Goal: Task Accomplishment & Management: Complete application form

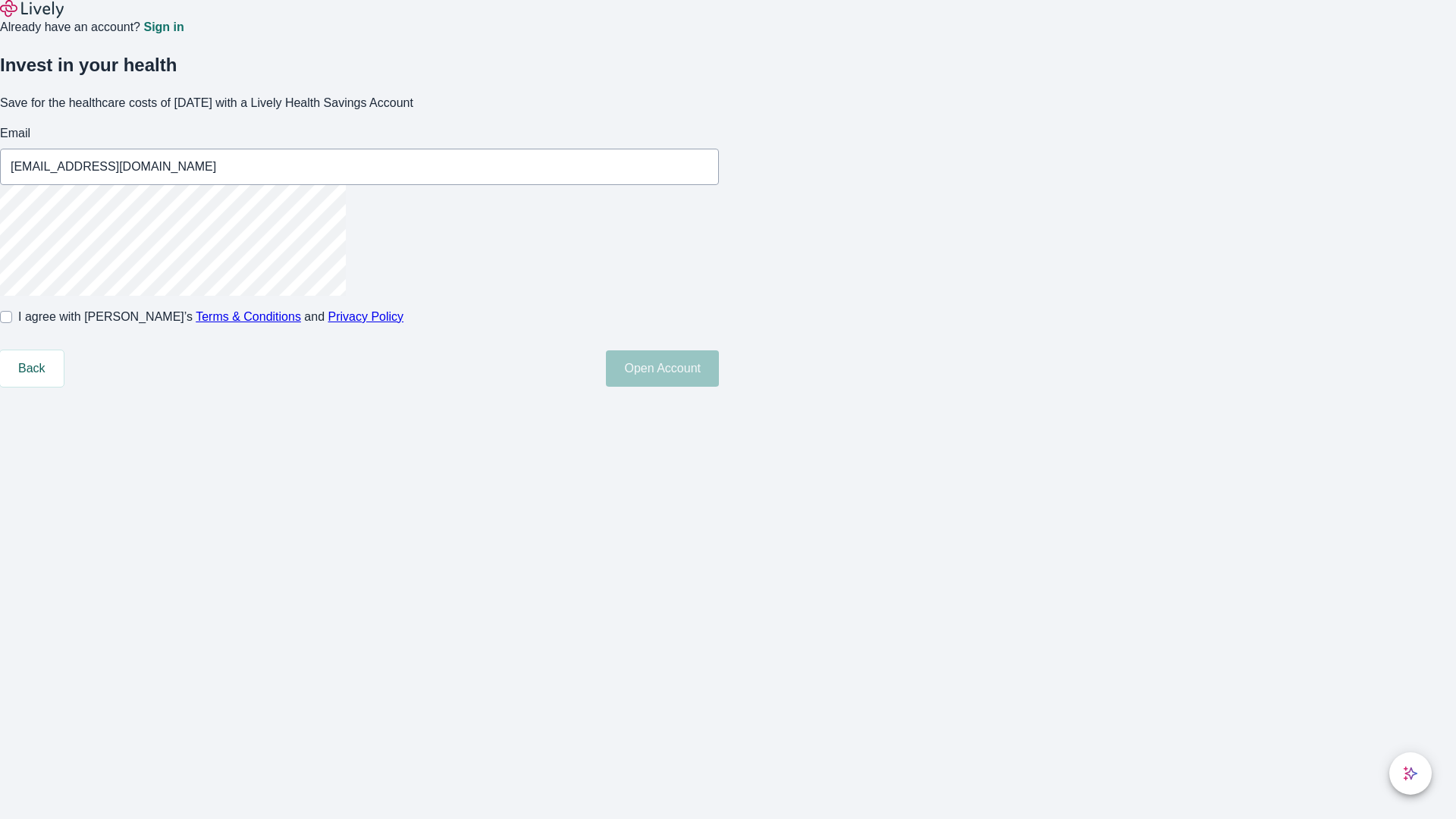
click at [12, 323] on input "I agree with Lively’s Terms & Conditions and Privacy Policy" at bounding box center [6, 317] width 12 height 12
checkbox input "true"
click at [719, 387] on button "Open Account" at bounding box center [662, 368] width 113 height 37
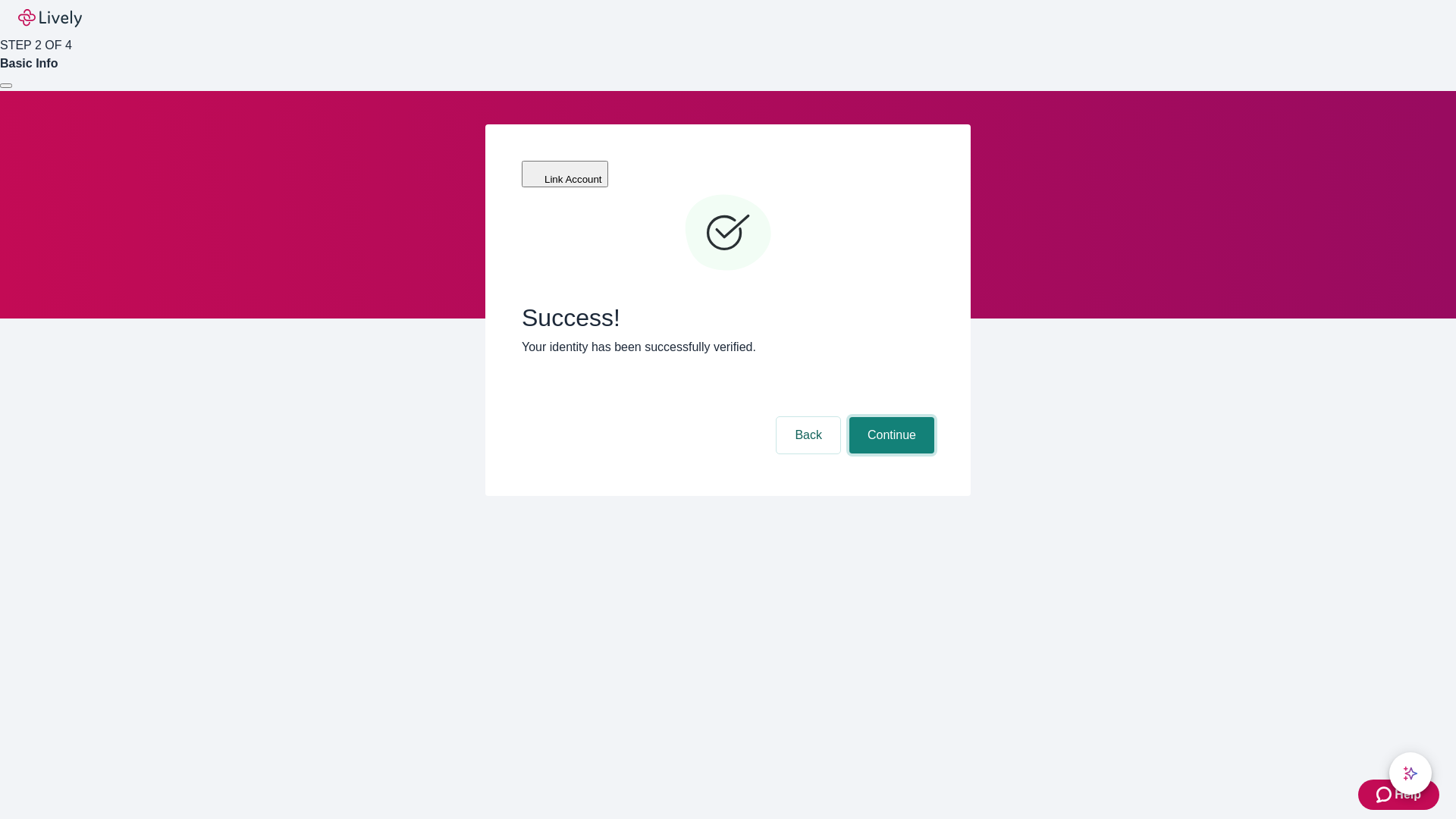
click at [890, 417] on button "Continue" at bounding box center [892, 436] width 85 height 37
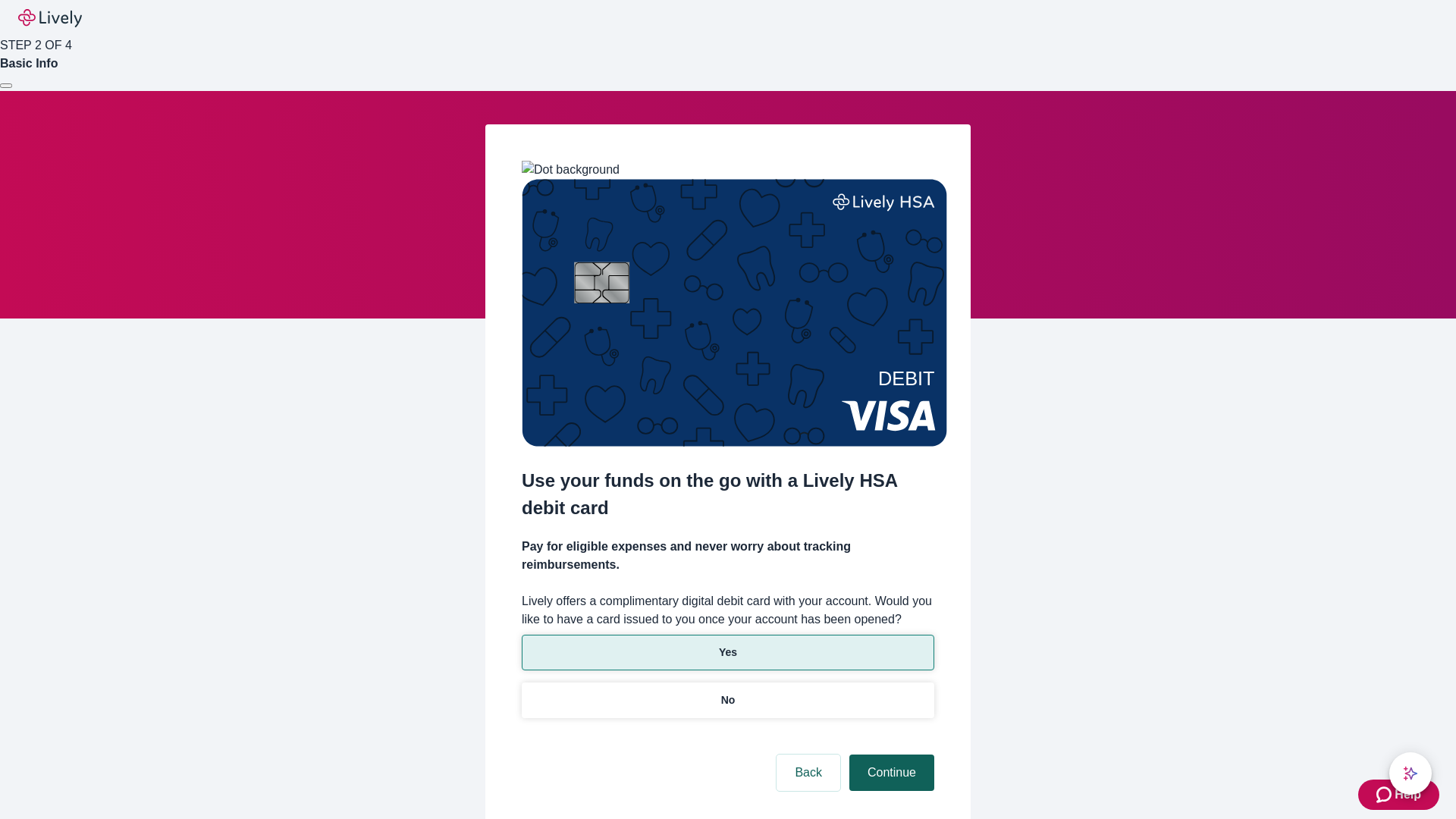
click at [728, 644] on p "Yes" at bounding box center [728, 652] width 18 height 16
click at [890, 754] on button "Continue" at bounding box center [892, 773] width 85 height 37
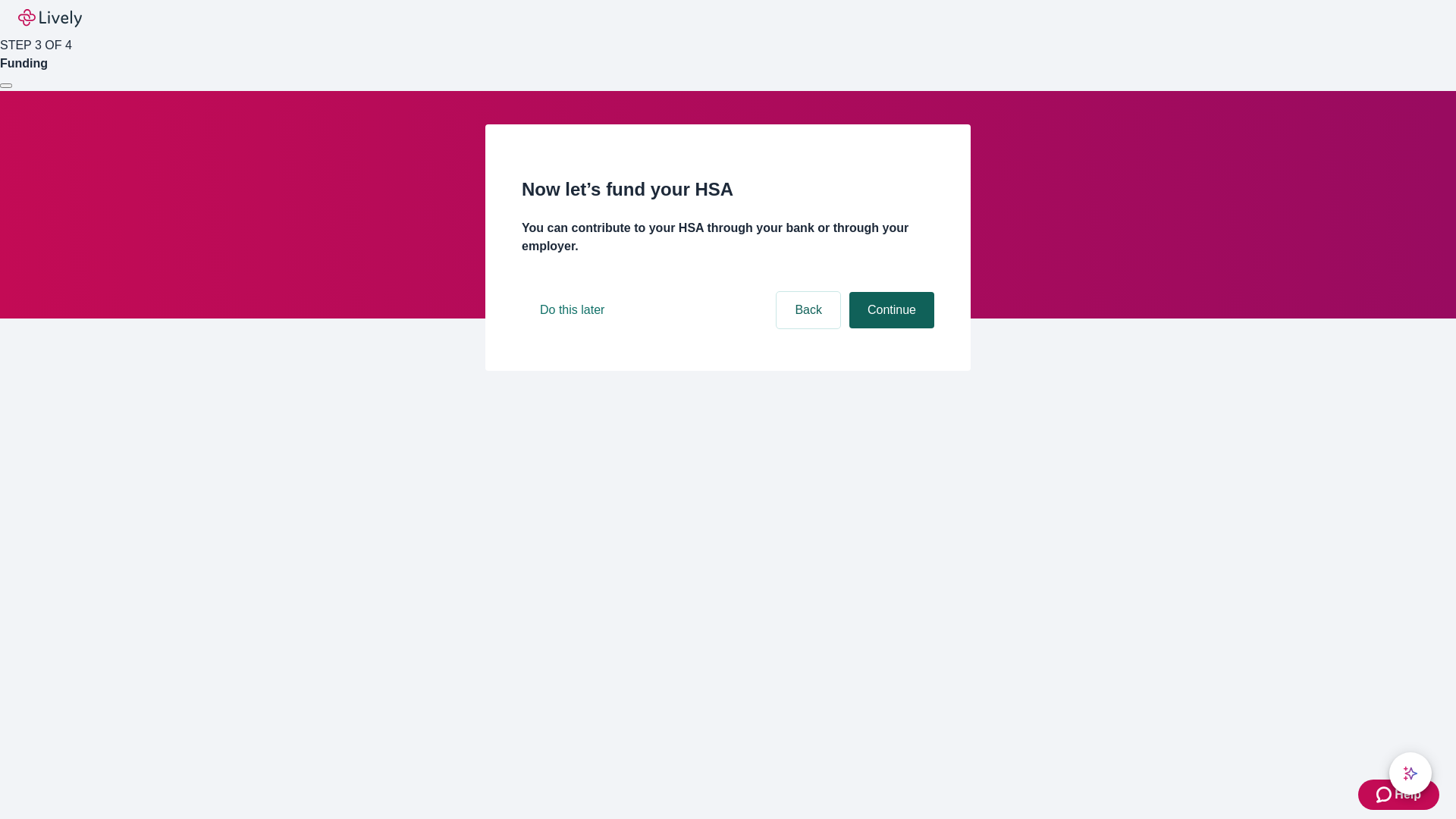
click at [890, 328] on button "Continue" at bounding box center [892, 310] width 85 height 37
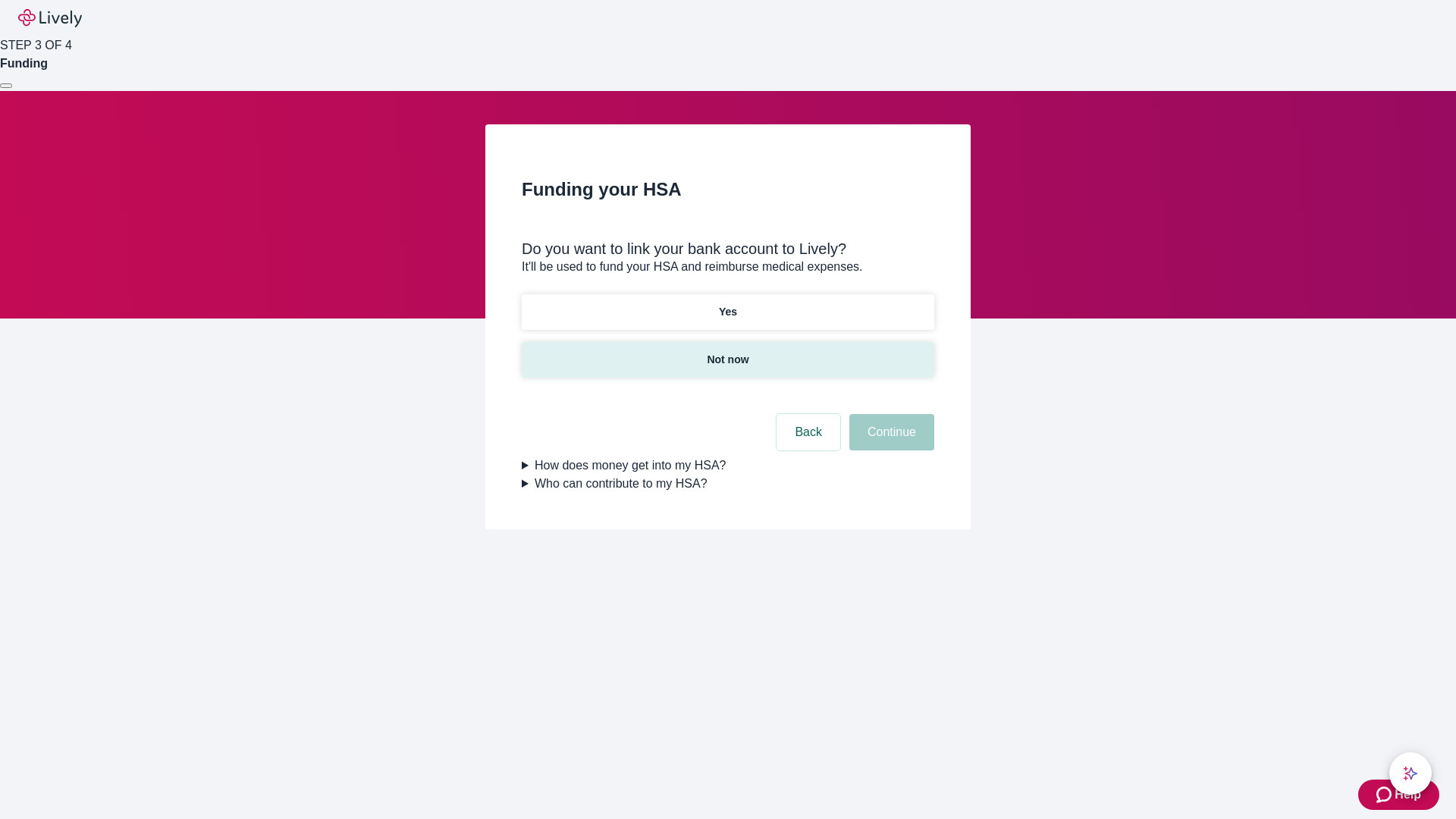
click at [728, 352] on p "Not now" at bounding box center [728, 360] width 42 height 16
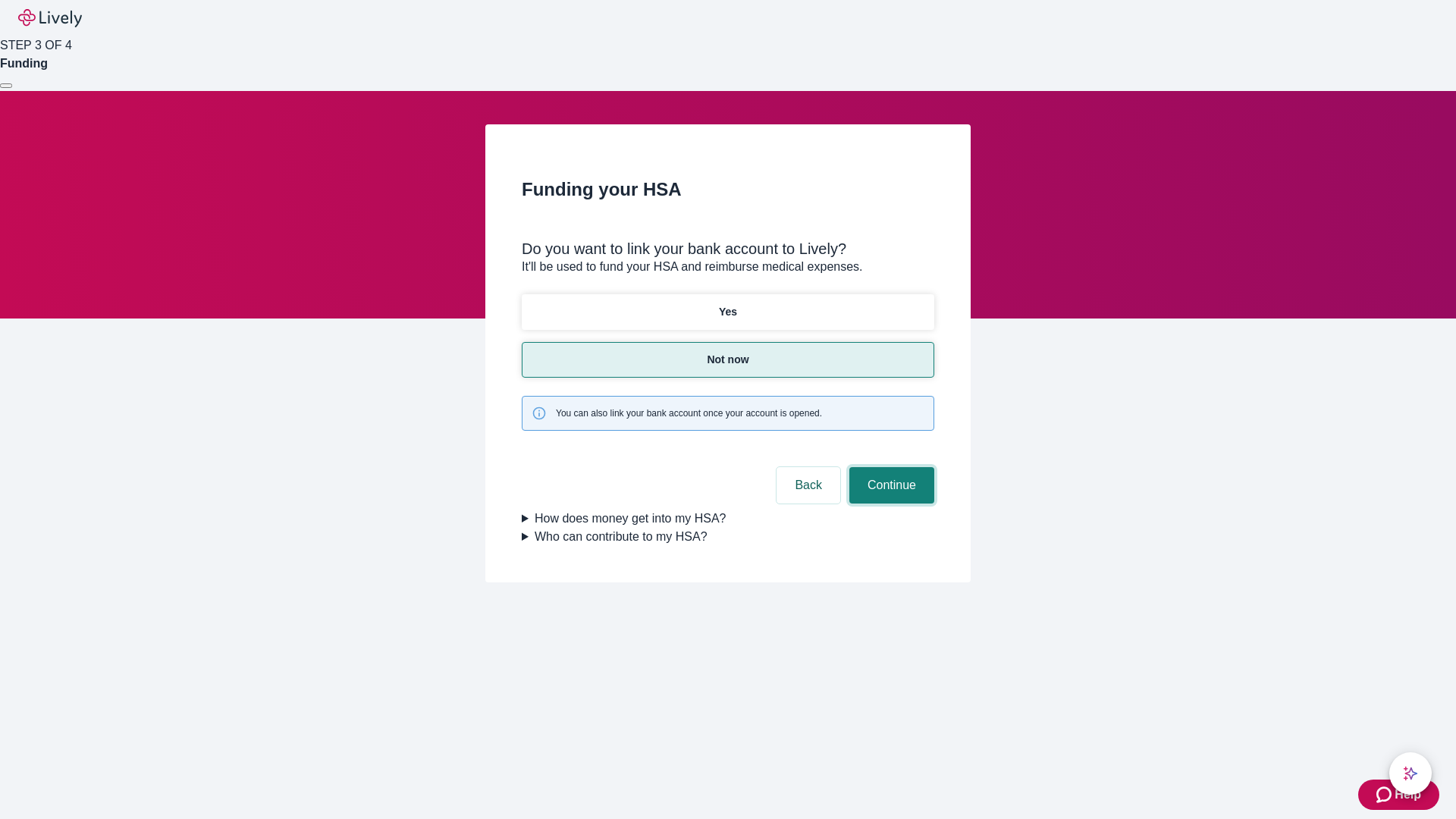
click at [890, 467] on button "Continue" at bounding box center [892, 485] width 85 height 37
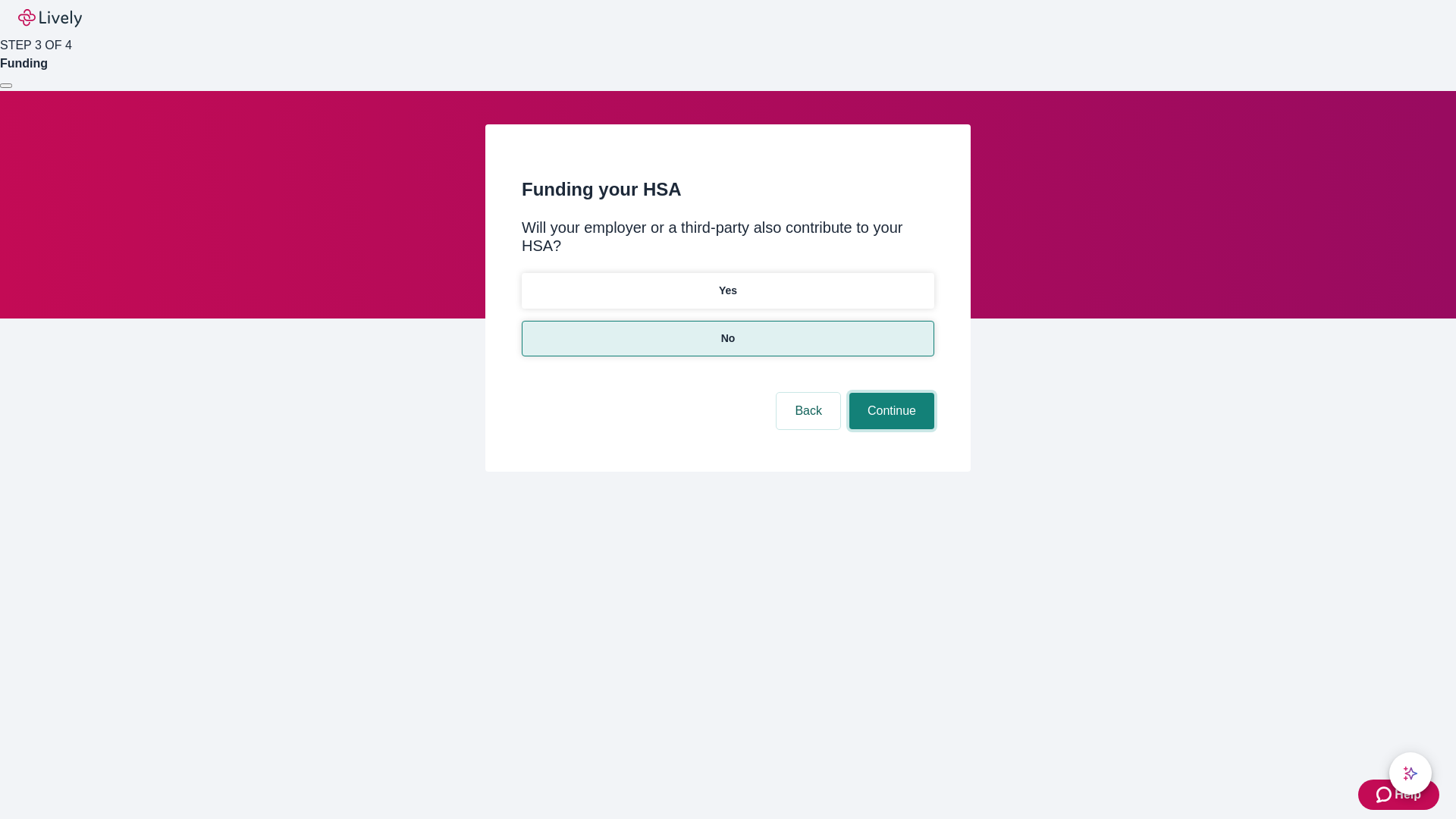
click at [890, 393] on button "Continue" at bounding box center [892, 411] width 85 height 37
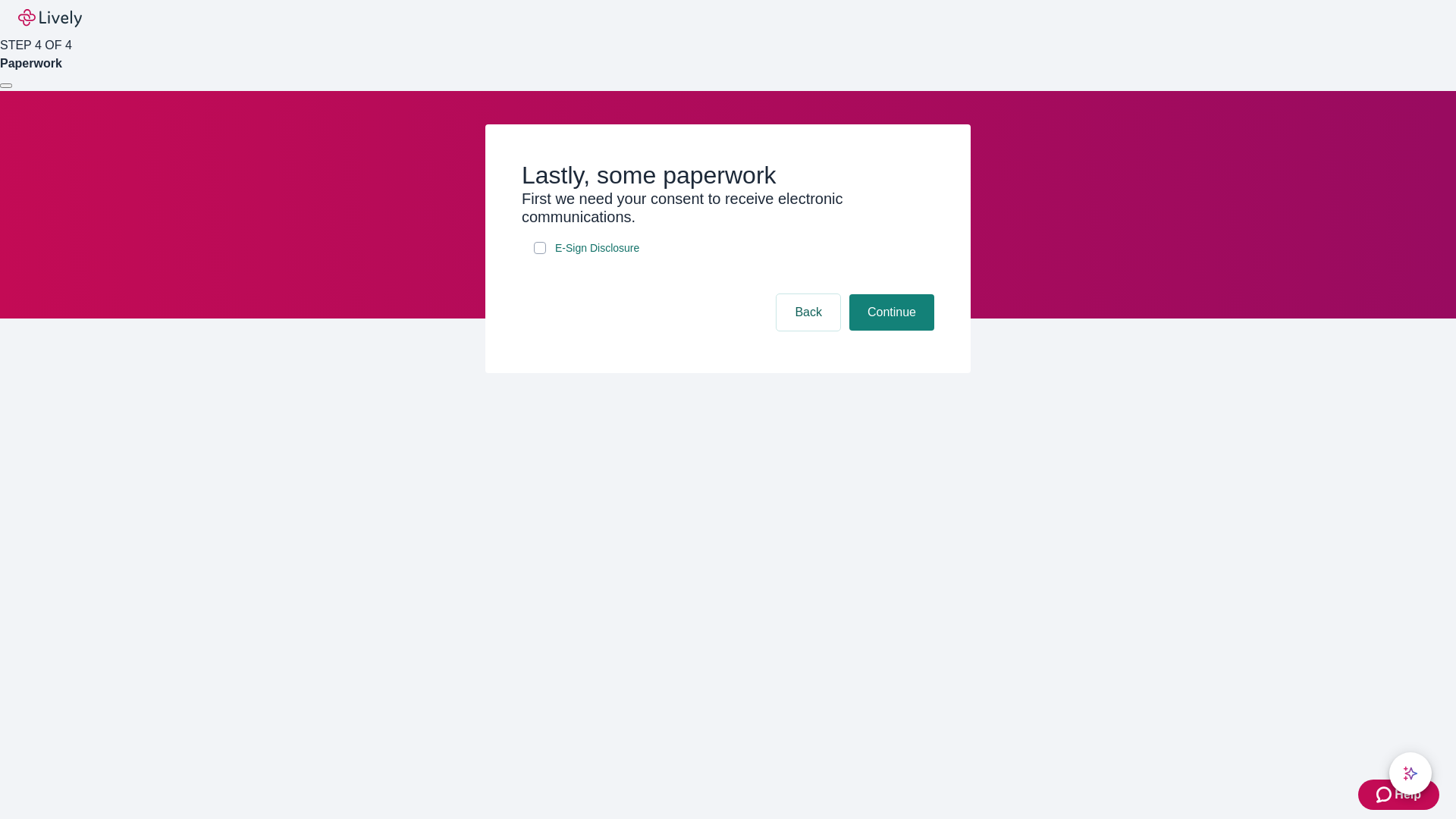
click at [540, 254] on input "E-Sign Disclosure" at bounding box center [540, 248] width 12 height 12
checkbox input "true"
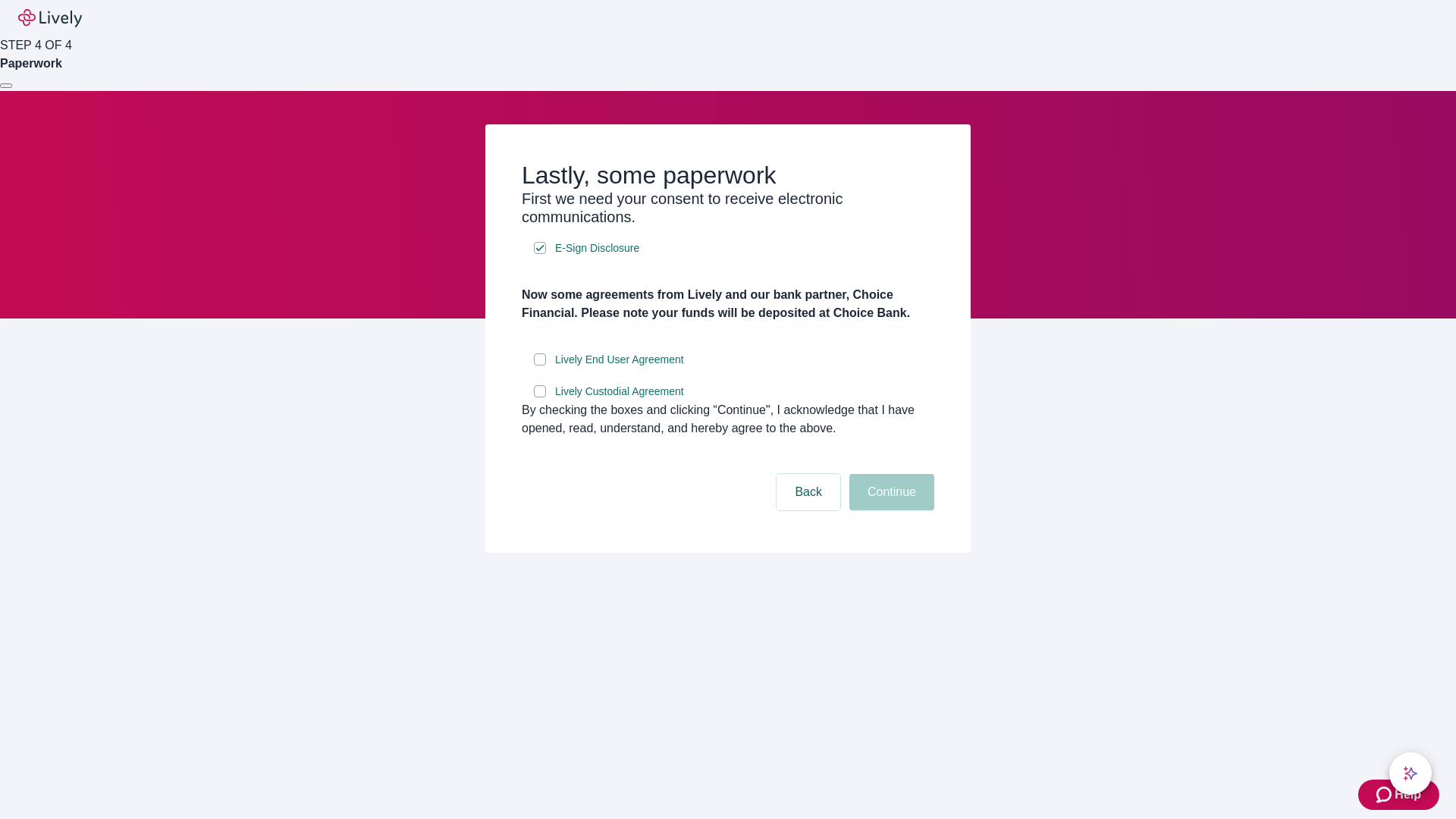
click at [540, 366] on input "Lively End User Agreement" at bounding box center [540, 360] width 12 height 12
checkbox input "true"
click at [540, 397] on input "Lively Custodial Agreement" at bounding box center [540, 391] width 12 height 12
checkbox input "true"
click at [890, 510] on button "Continue" at bounding box center [892, 492] width 85 height 37
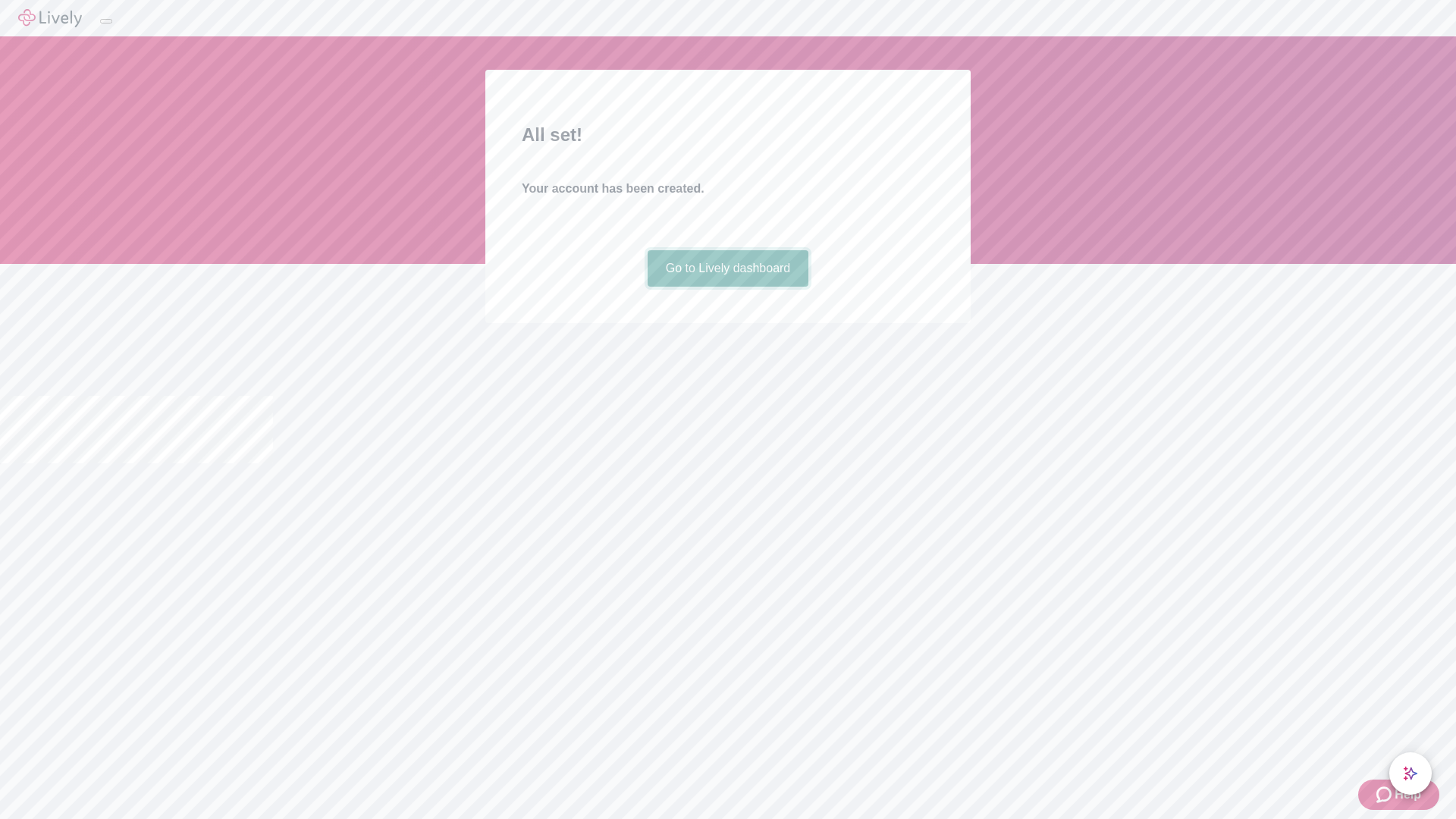
click at [728, 286] on link "Go to Lively dashboard" at bounding box center [728, 269] width 162 height 37
